Goal: Task Accomplishment & Management: Use online tool/utility

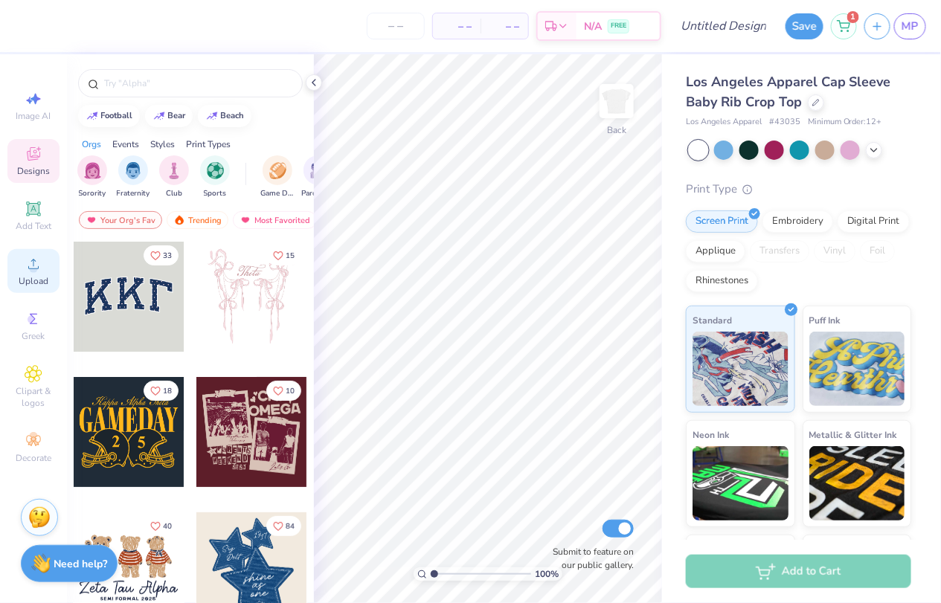
click at [32, 276] on span "Upload" at bounding box center [34, 281] width 30 height 12
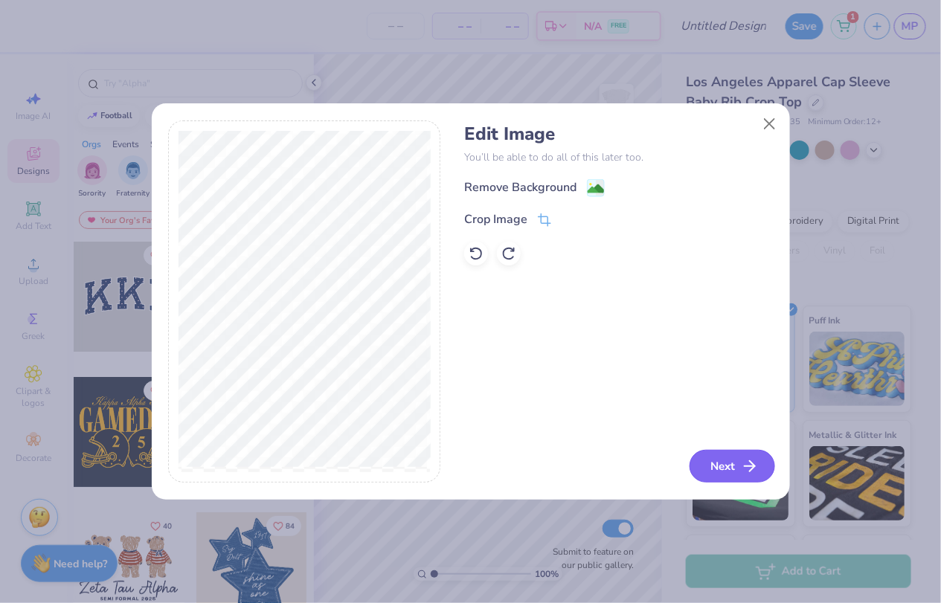
click at [696, 464] on button "Next" at bounding box center [733, 466] width 86 height 33
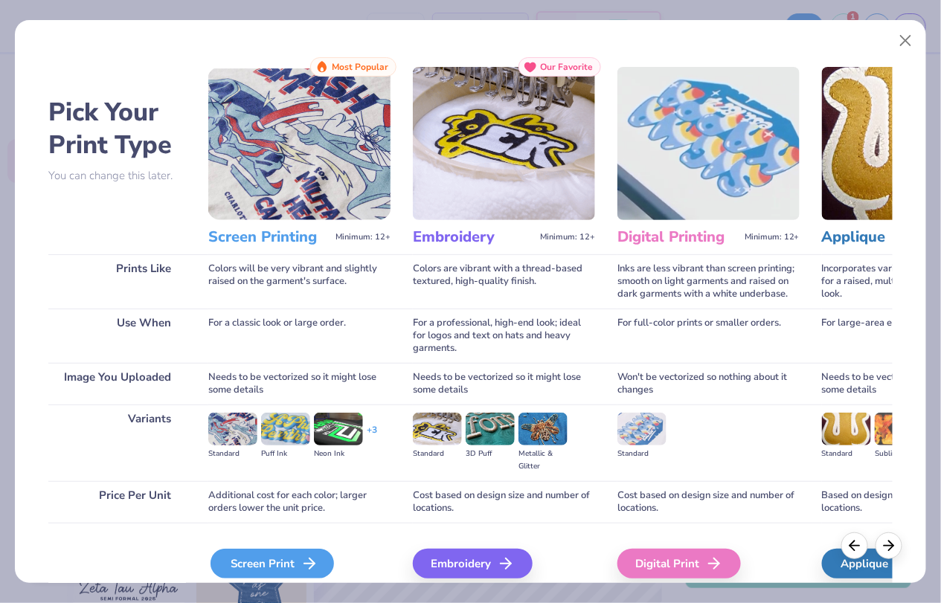
click at [318, 549] on div "Screen Print" at bounding box center [272, 564] width 123 height 30
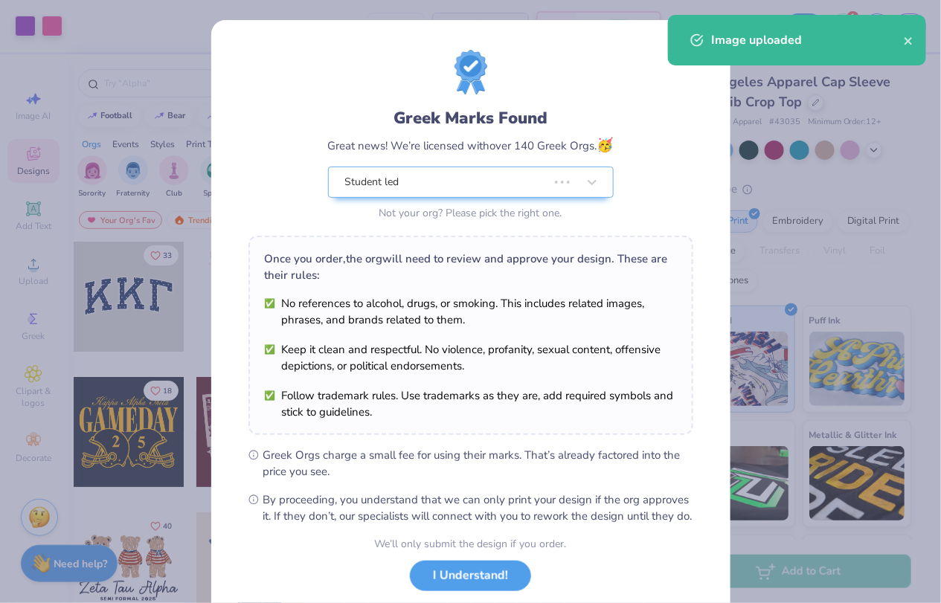
click at [398, 33] on div "Greek Marks Found Great news! We’re licensed with over 140 Greek Orgs. 🥳 Studen…" at bounding box center [470, 340] width 519 height 640
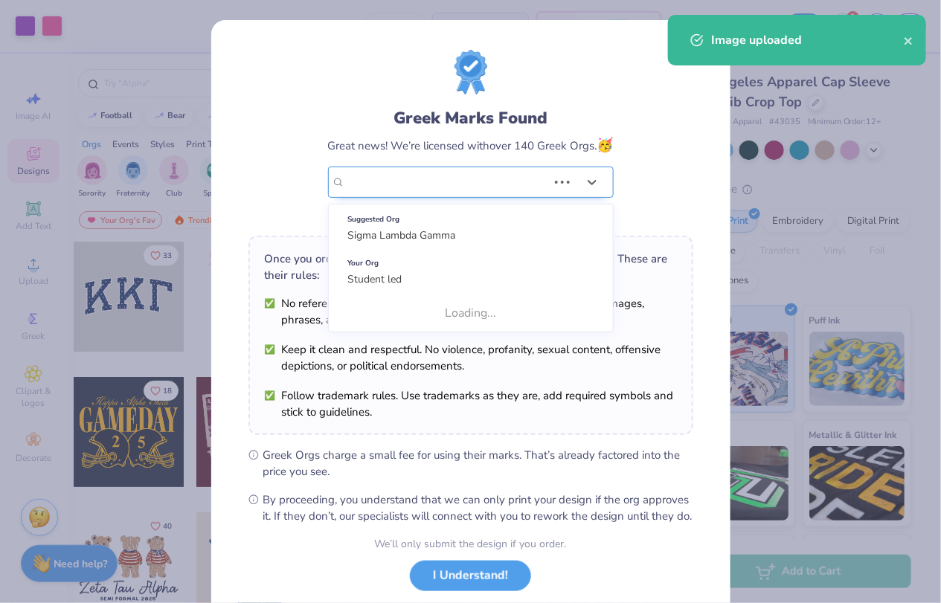
click at [446, 185] on div "Student led" at bounding box center [446, 182] width 205 height 30
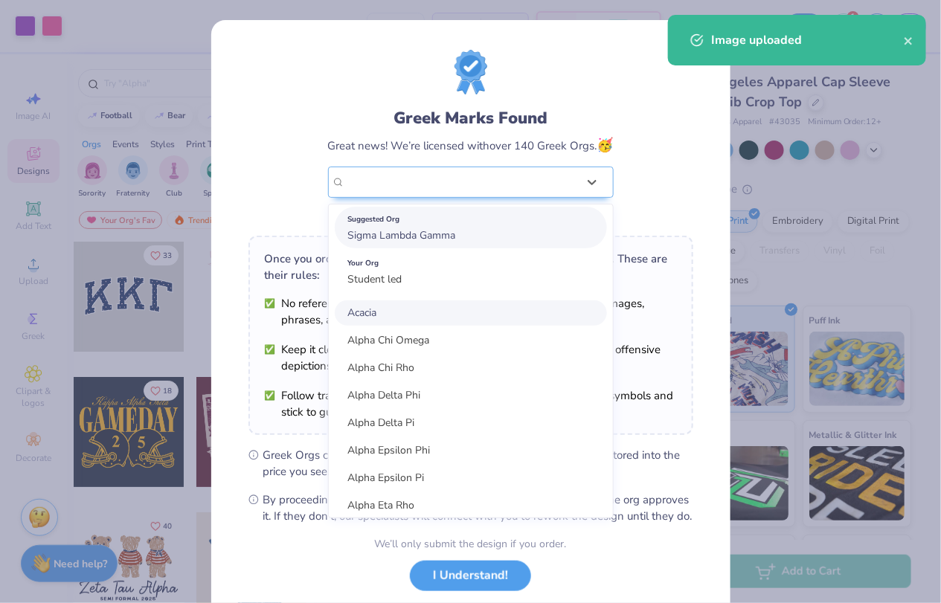
click at [445, 237] on span "Sigma Lambda Gamma" at bounding box center [402, 235] width 108 height 14
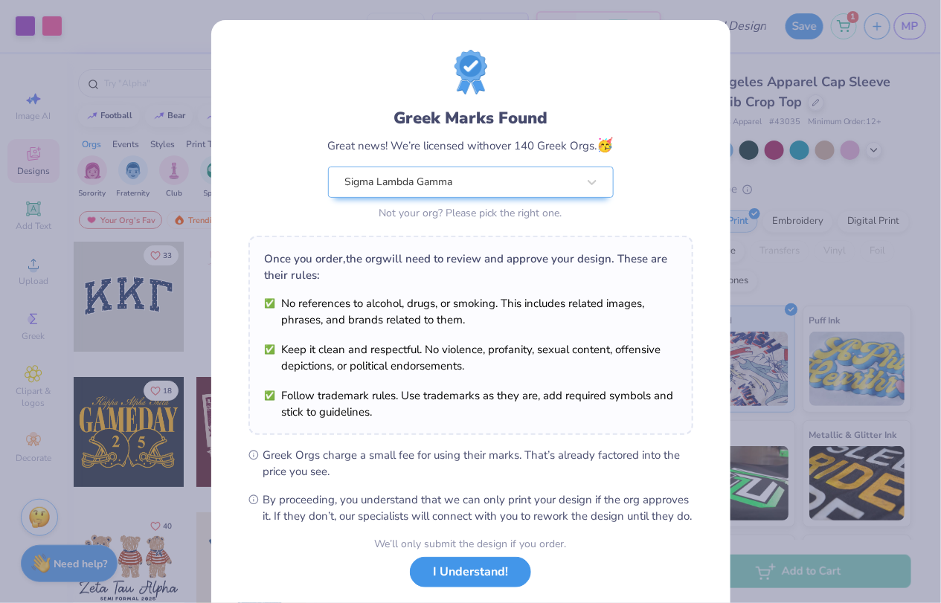
click at [481, 588] on button "I Understand!" at bounding box center [470, 572] width 121 height 31
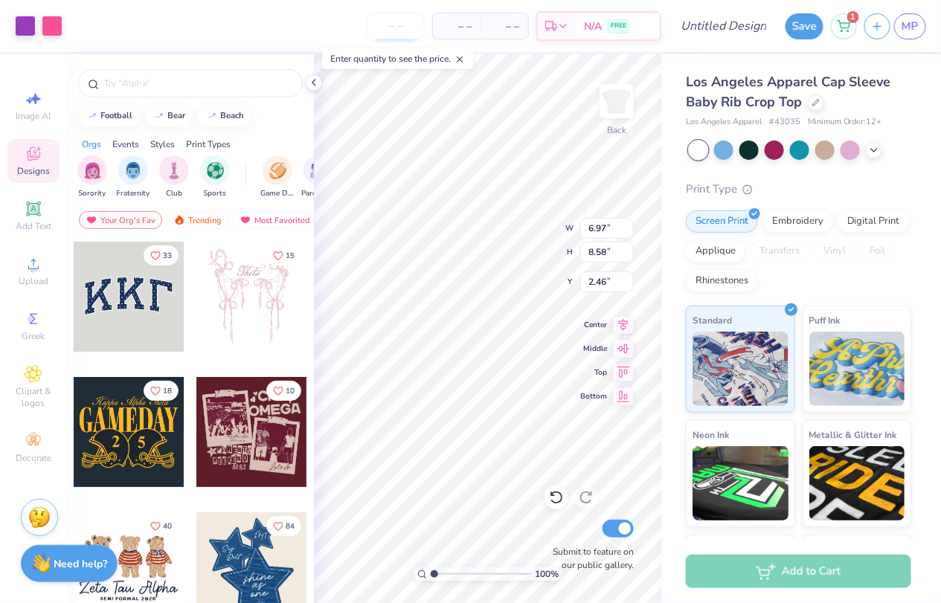
click at [414, 27] on input "number" at bounding box center [396, 26] width 58 height 27
type input "13"
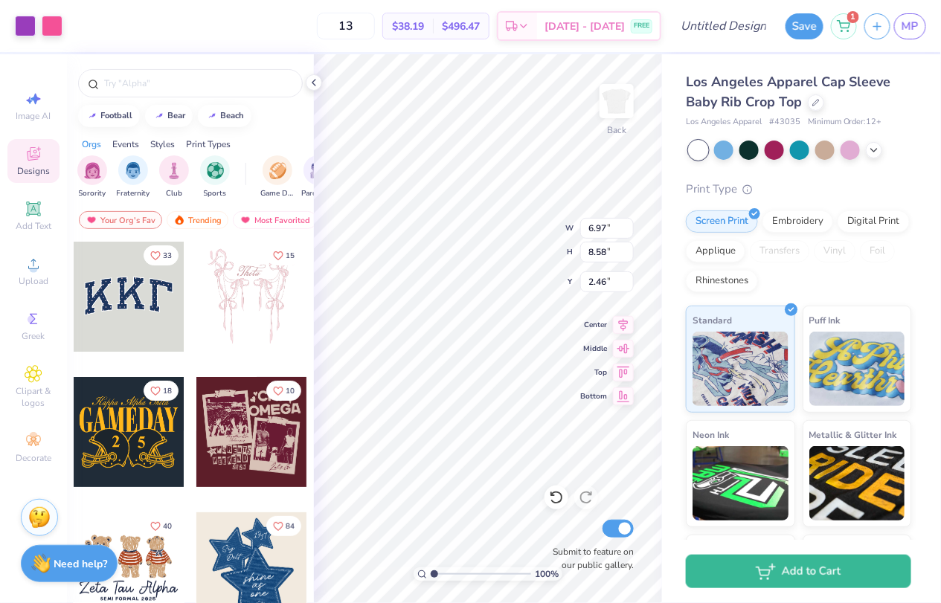
type input "4.90"
type input "6.03"
type input "2.13"
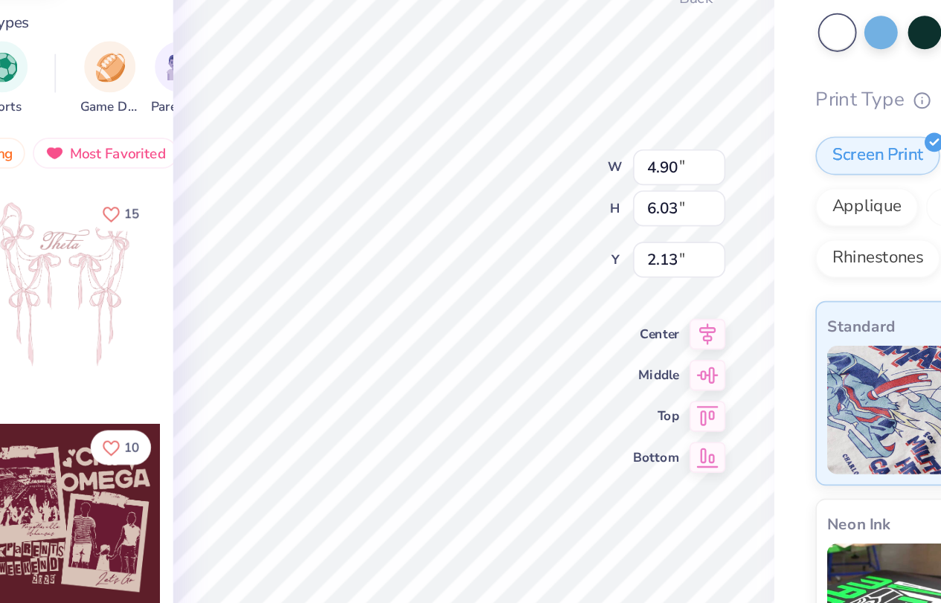
type input "2.14"
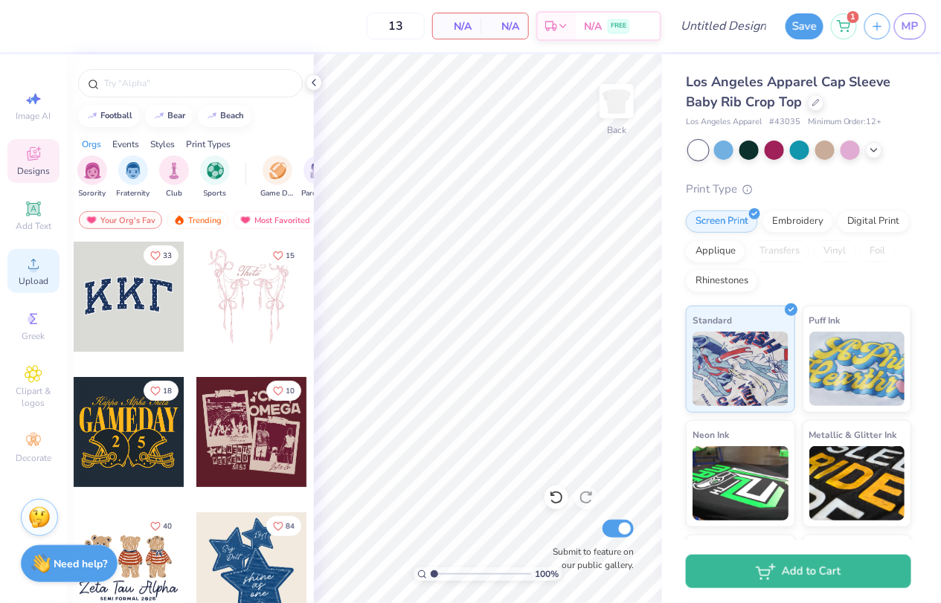
click at [30, 275] on div "Upload" at bounding box center [33, 271] width 52 height 44
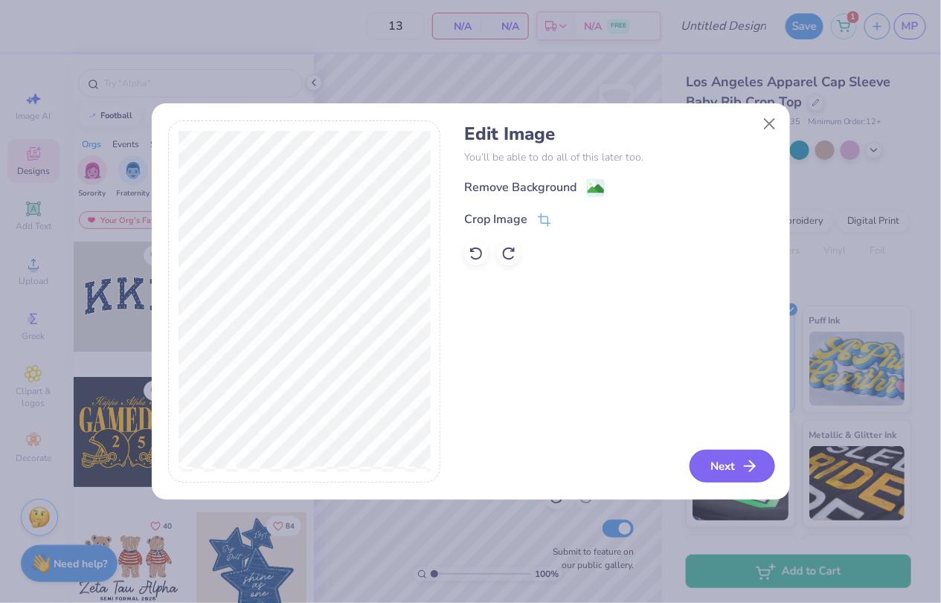
click at [732, 466] on button "Next" at bounding box center [733, 466] width 86 height 33
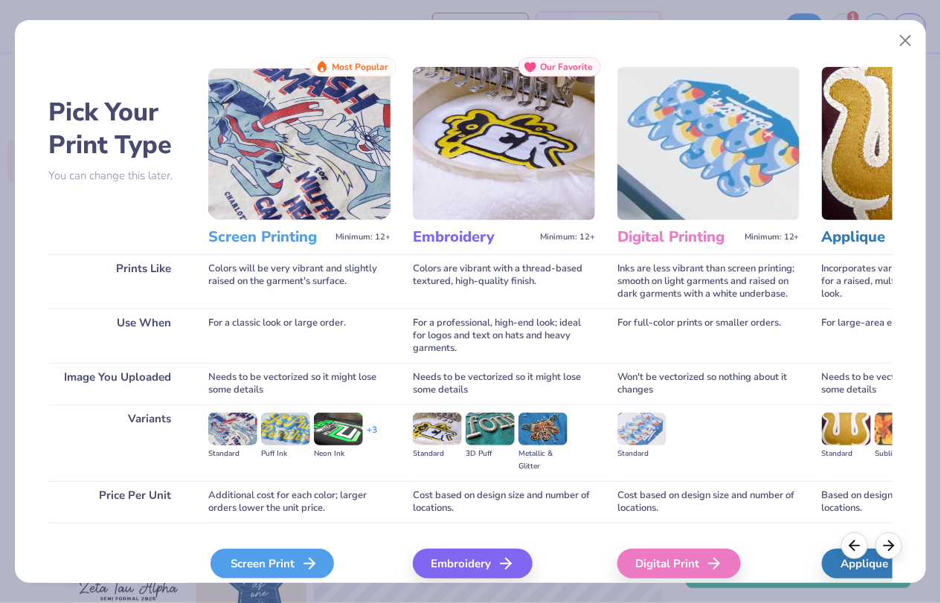
click at [277, 568] on div "Screen Print" at bounding box center [272, 564] width 123 height 30
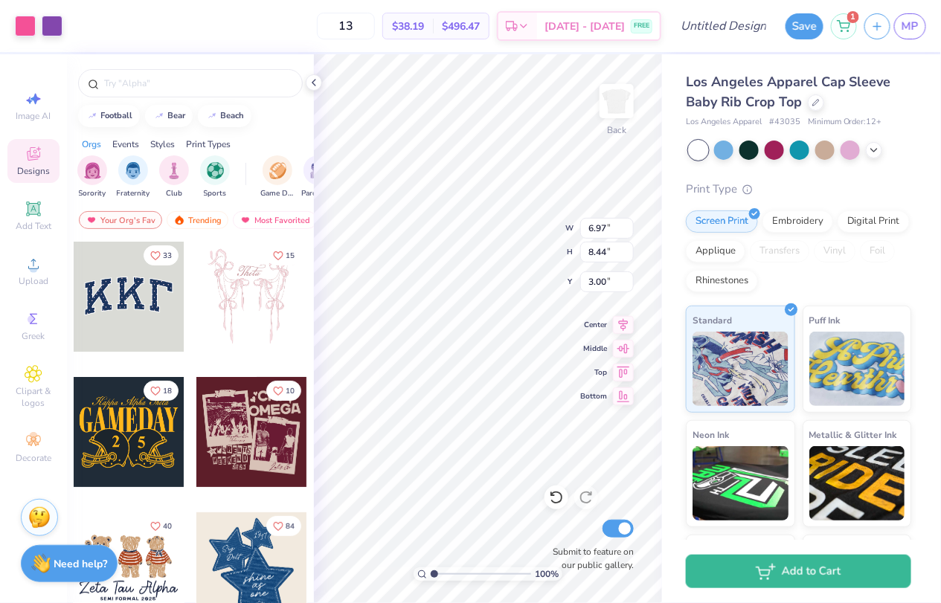
type input "3.00"
click at [530, 241] on div "100 % Back W 6.97 H 8.44 Y 3.00 Center Middle Top Bottom Submit to feature on o…" at bounding box center [488, 328] width 348 height 549
click at [631, 523] on div "100 % Back Submit to feature on our public gallery." at bounding box center [488, 328] width 348 height 549
click at [588, 554] on div "100 % Back Submit to feature on our public gallery." at bounding box center [488, 328] width 348 height 549
click at [612, 518] on div "100 % Back Submit to feature on our public gallery." at bounding box center [488, 328] width 348 height 549
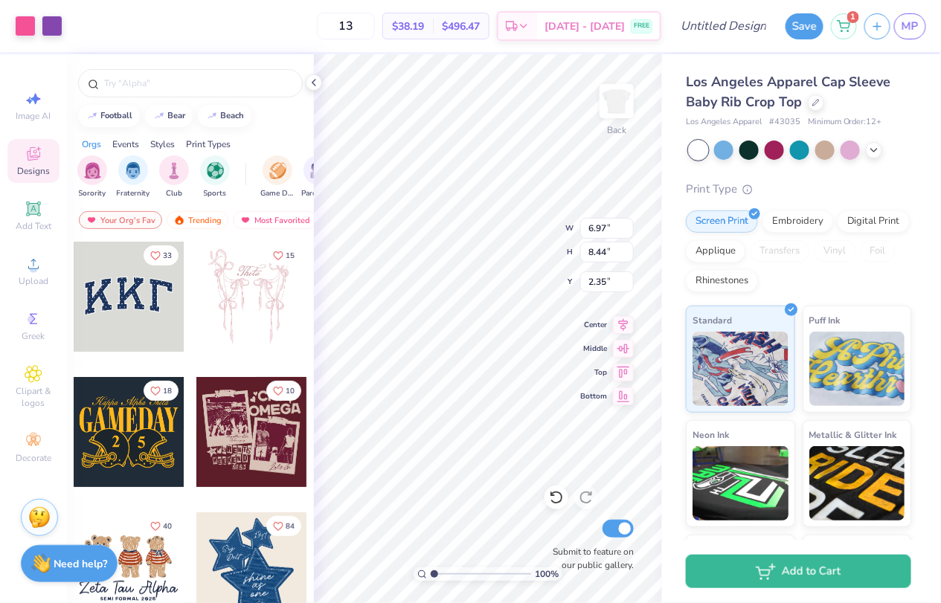
type input "2.36"
click at [938, 113] on div "Los Angeles Apparel Cap Sleeve Baby Rib Crop Top Los Angeles Apparel # 43035 Mi…" at bounding box center [801, 348] width 279 height 588
type input "2.26"
type input "0.94"
type input "1.33"
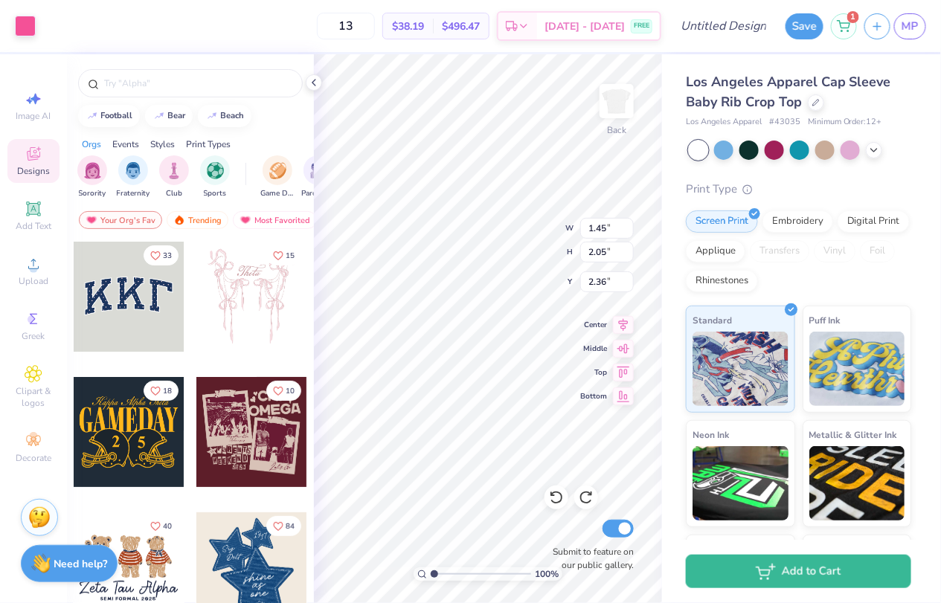
type input "3.09"
type input "3.00"
click at [513, 252] on div "100 % Back W 0.94 0.94 " H 1.33 1.33 " Y 3.00 3.00 " Center Middle Top Bottom S…" at bounding box center [488, 328] width 348 height 549
type input "0.98"
type input "1.27"
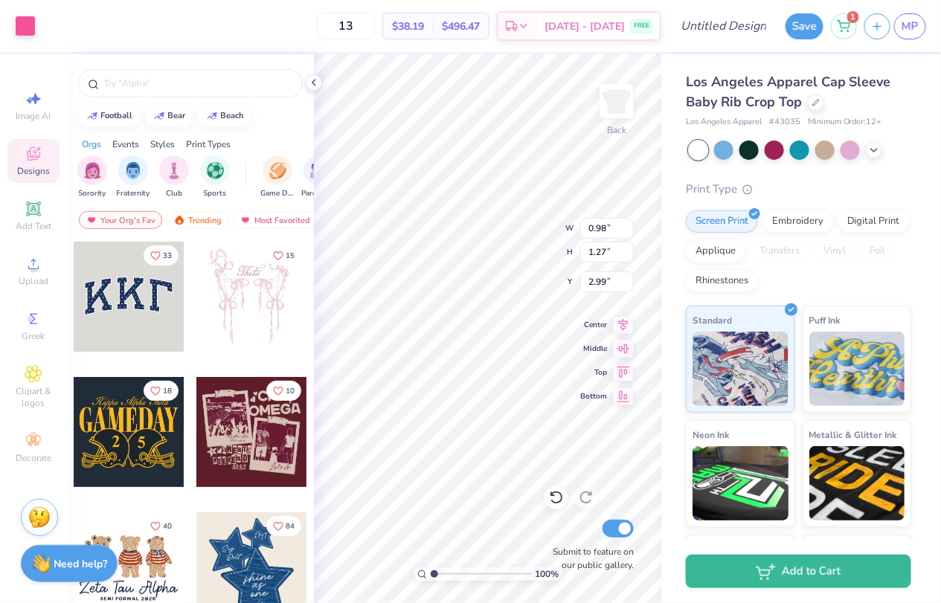
type input "2.99"
type input "3.00"
click at [600, 548] on div "100 % Back Submit to feature on our public gallery." at bounding box center [488, 328] width 348 height 549
type input "2.61"
click at [544, 248] on div "100 % Back W 6.97 6.97 " H 7.92 7.92 " Y 2.61 2.61 " Center Middle Top Bottom S…" at bounding box center [488, 328] width 348 height 549
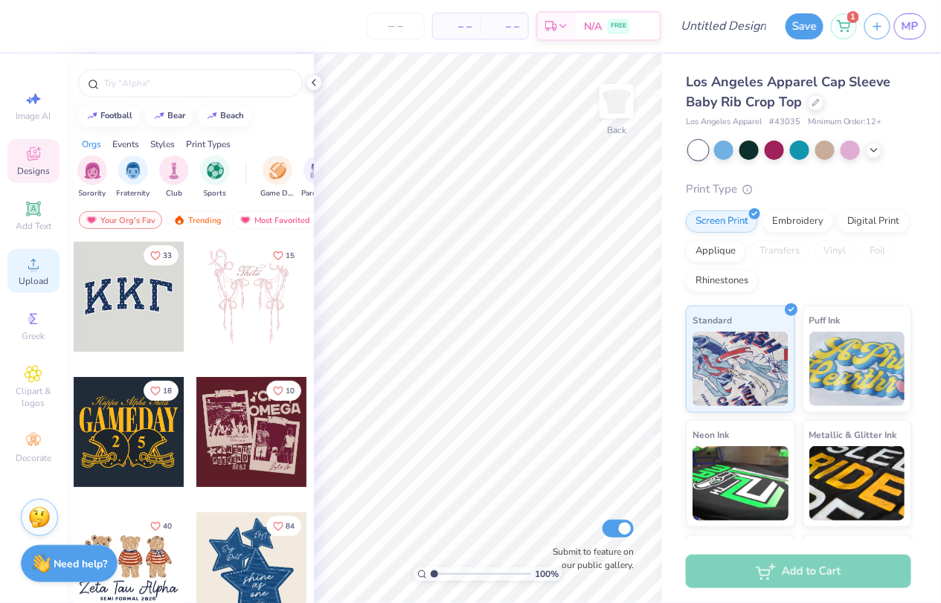
click at [29, 276] on span "Upload" at bounding box center [34, 281] width 30 height 12
